Goal: Obtain resource: Obtain resource

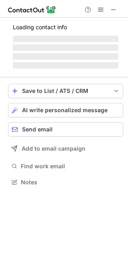
scroll to position [187, 128]
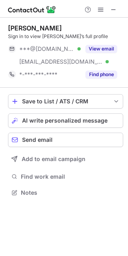
scroll to position [187, 128]
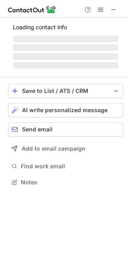
scroll to position [174, 128]
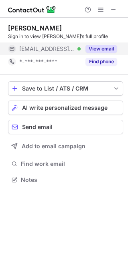
click at [91, 50] on button "View email" at bounding box center [101, 49] width 32 height 8
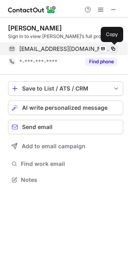
click at [113, 49] on span at bounding box center [113, 49] width 6 height 6
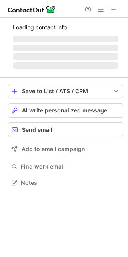
scroll to position [167, 128]
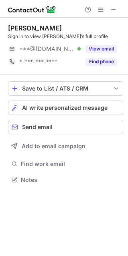
scroll to position [4, 4]
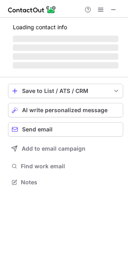
scroll to position [174, 128]
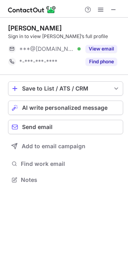
scroll to position [174, 128]
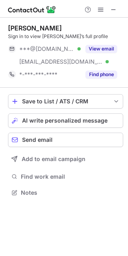
scroll to position [187, 128]
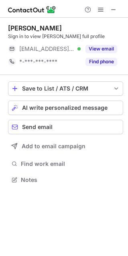
scroll to position [174, 128]
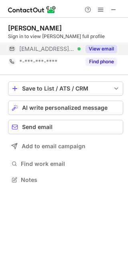
click at [97, 49] on button "View email" at bounding box center [101, 49] width 32 height 8
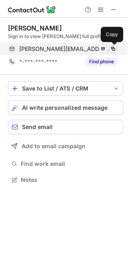
click at [113, 50] on span at bounding box center [113, 49] width 6 height 6
